Goal: Task Accomplishment & Management: Use online tool/utility

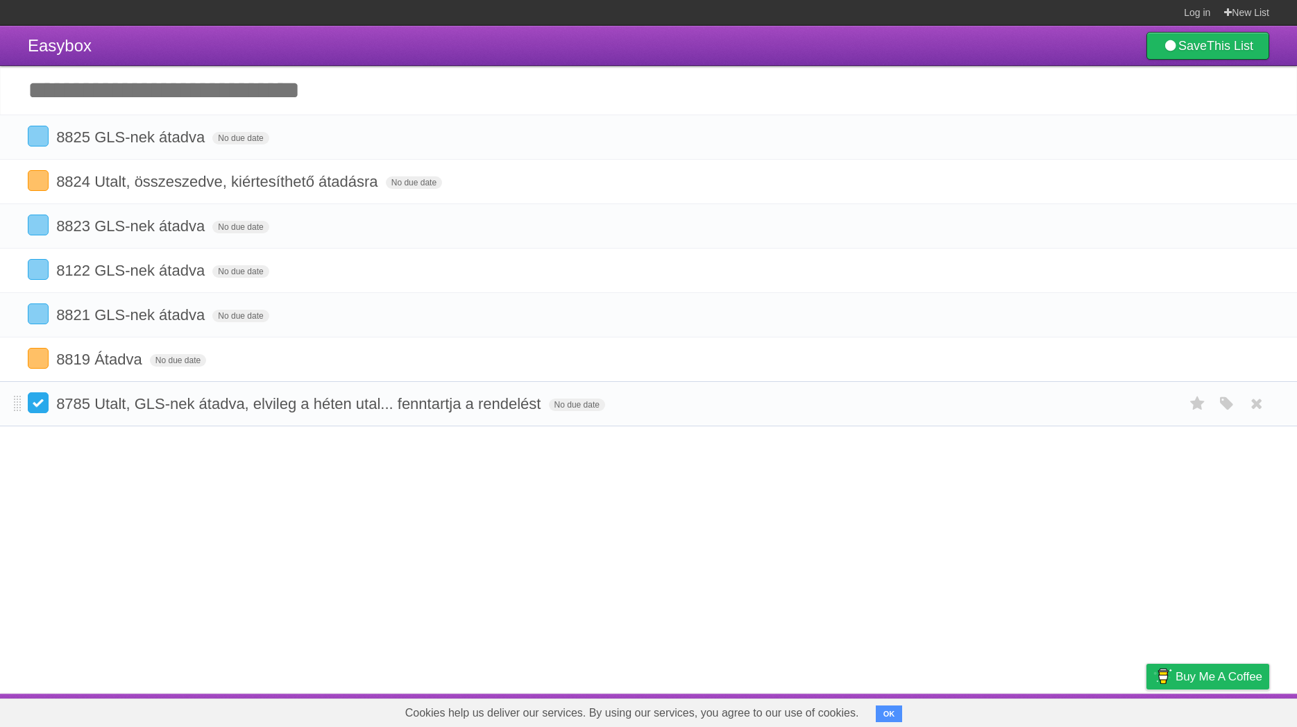
click at [36, 411] on label at bounding box center [38, 402] width 21 height 21
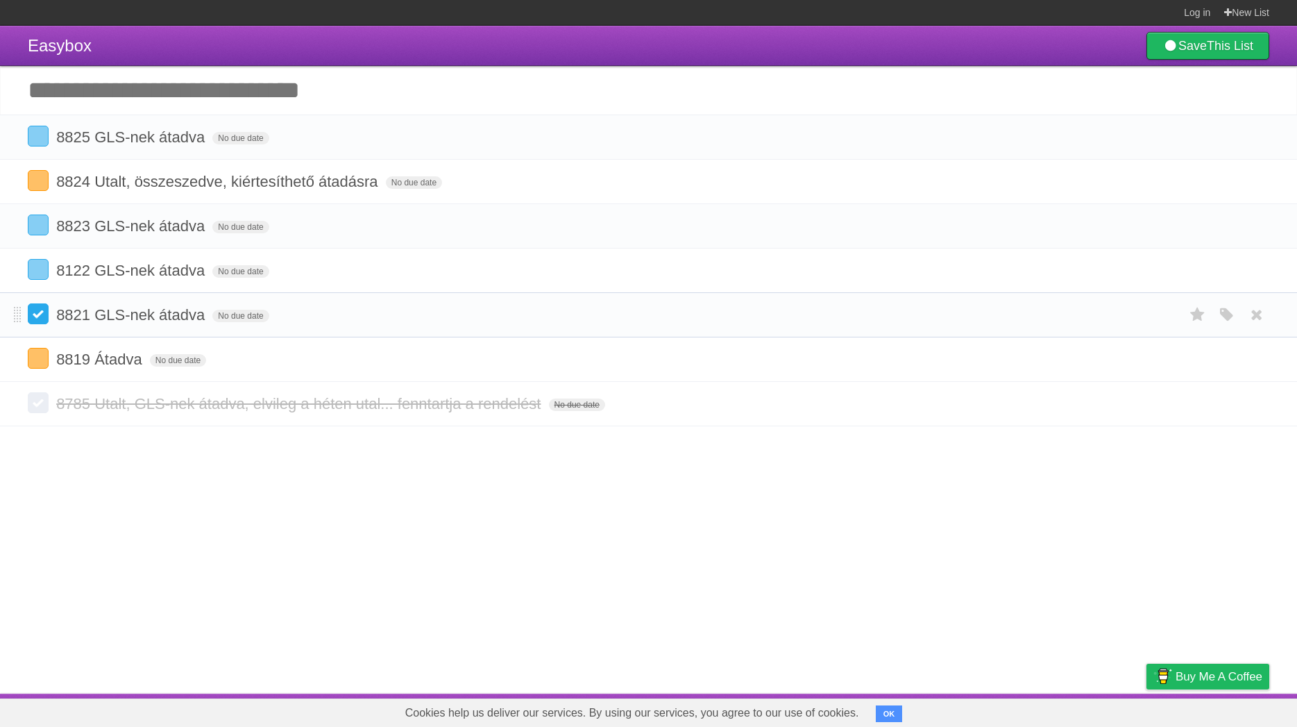
click at [37, 321] on label at bounding box center [38, 313] width 21 height 21
click at [37, 276] on label at bounding box center [38, 269] width 21 height 21
click at [41, 139] on label at bounding box center [38, 136] width 21 height 21
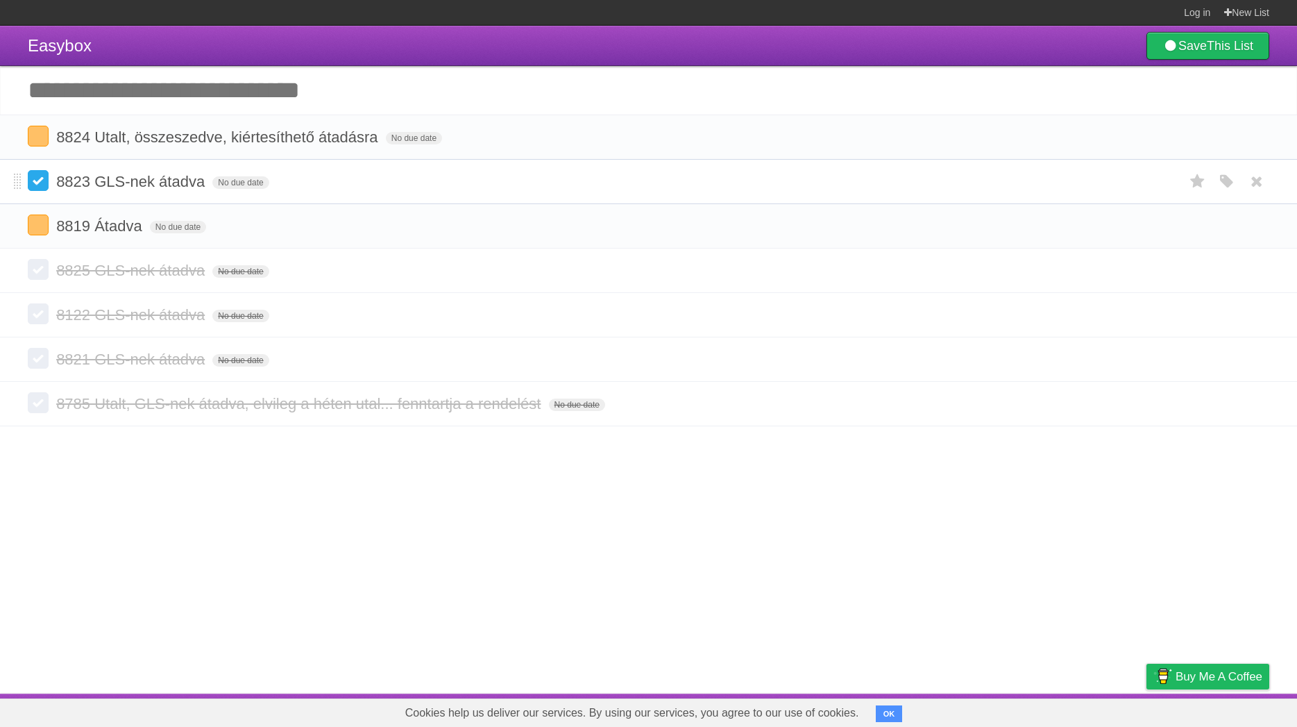
click at [38, 178] on label at bounding box center [38, 180] width 21 height 21
click at [44, 184] on label at bounding box center [38, 180] width 21 height 21
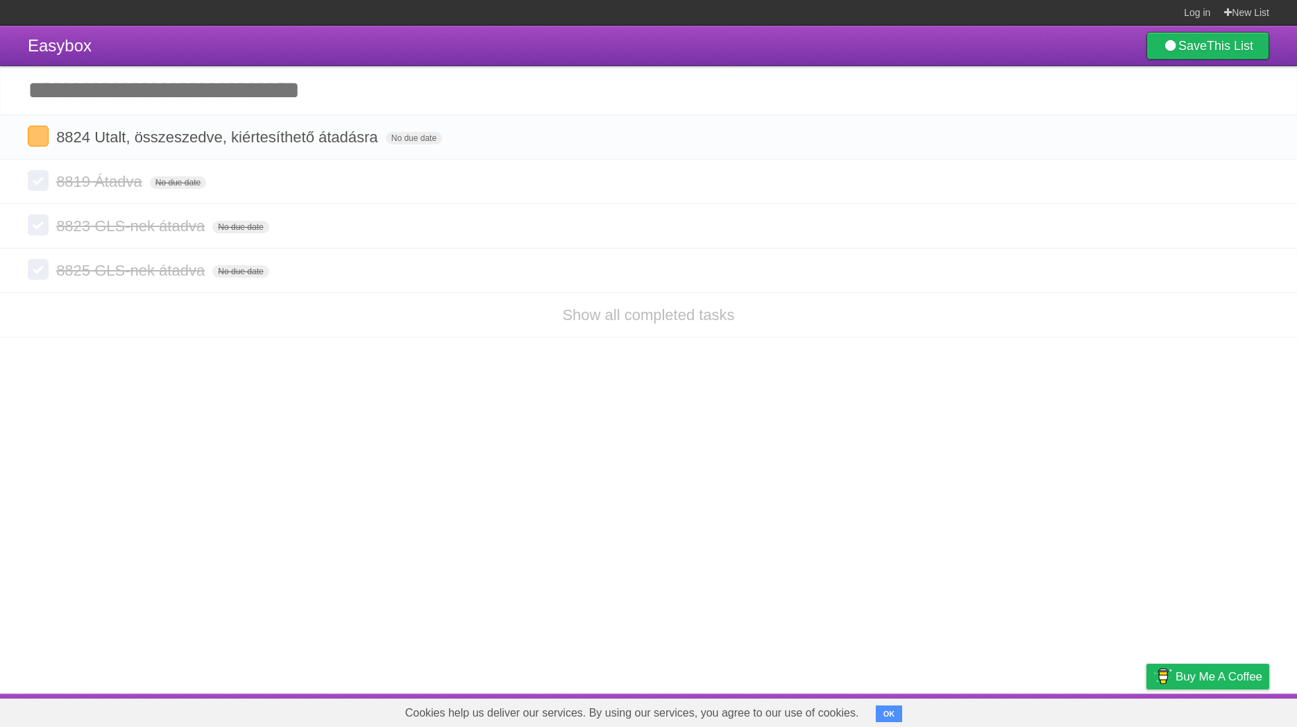
click at [43, 146] on label at bounding box center [38, 136] width 21 height 21
